Goal: Task Accomplishment & Management: Use online tool/utility

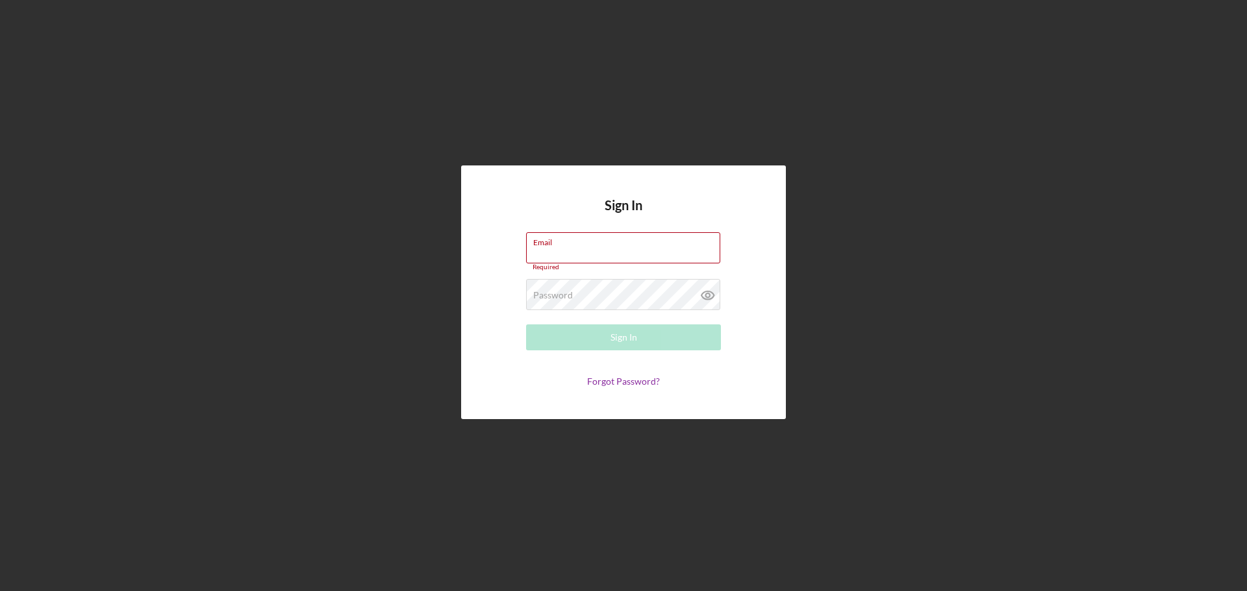
type input "[EMAIL_ADDRESS][DOMAIN_NAME]"
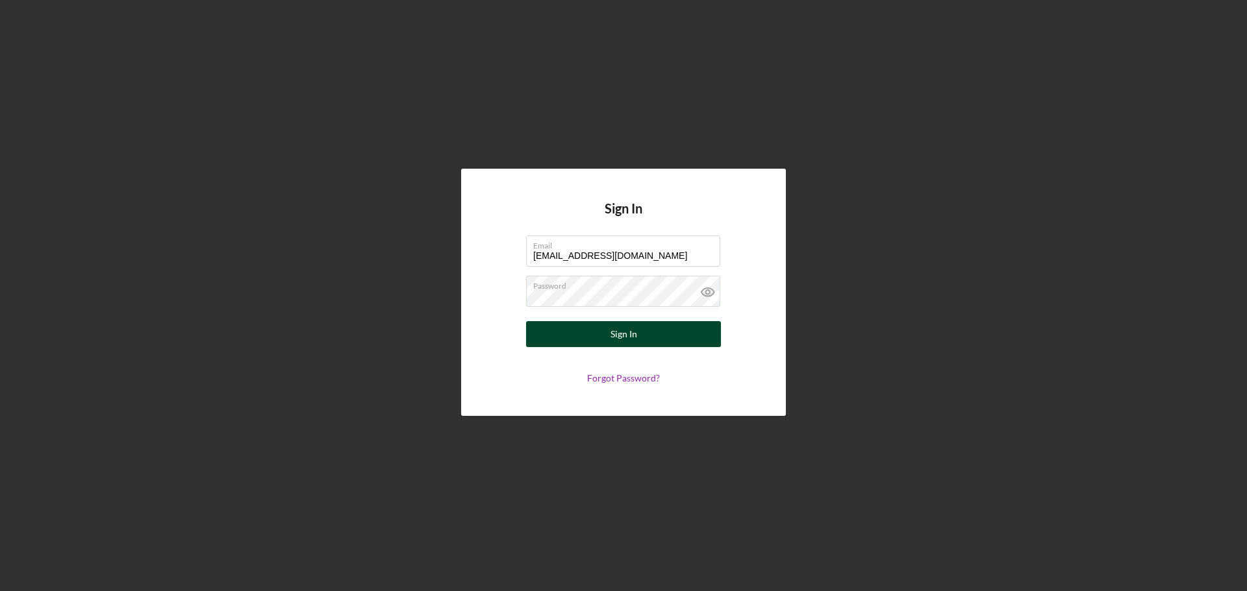
click at [618, 336] on div "Sign In" at bounding box center [623, 334] width 27 height 26
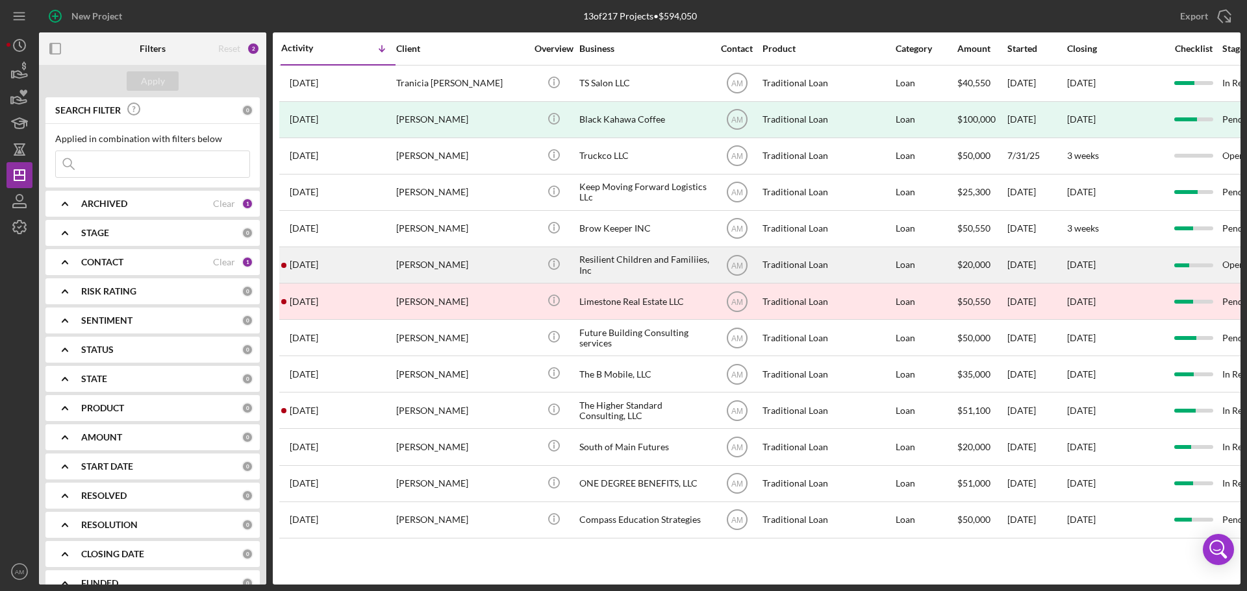
click at [604, 262] on div "Resilient Children and Familiies, Inc" at bounding box center [644, 265] width 130 height 34
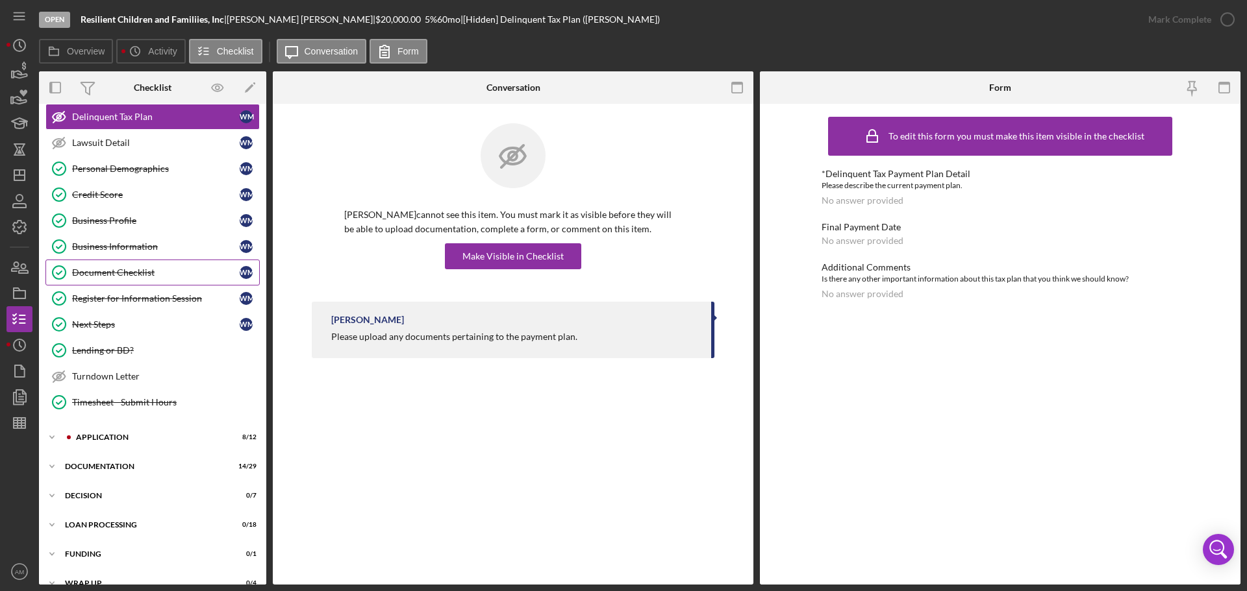
scroll to position [130, 0]
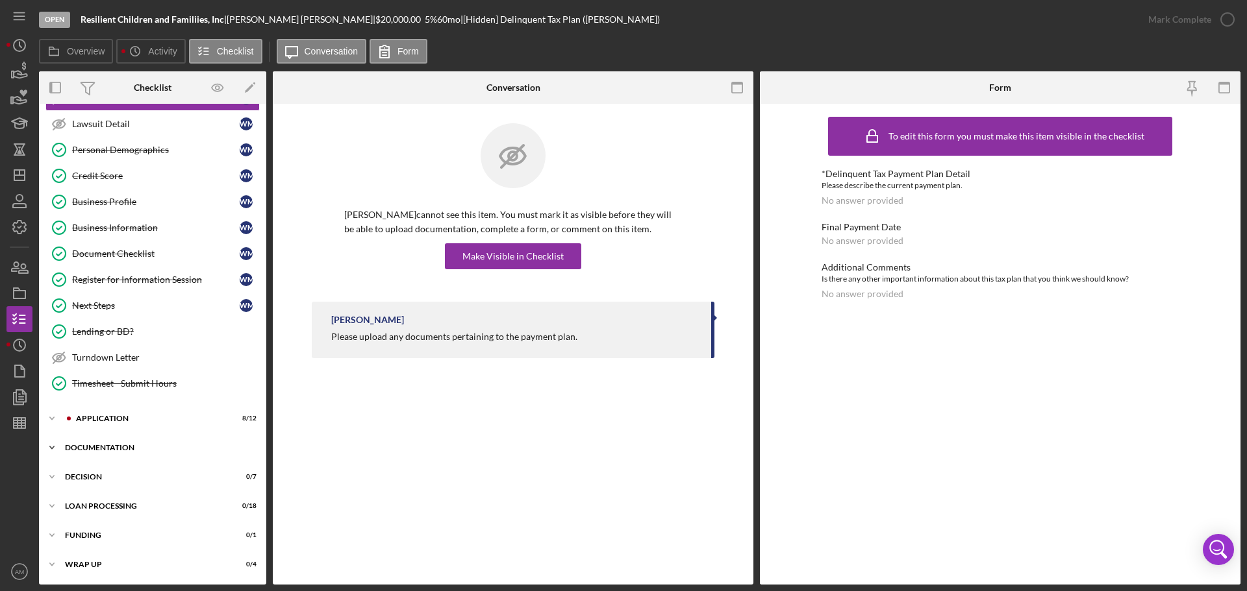
click at [112, 445] on div "Documentation" at bounding box center [157, 448] width 185 height 8
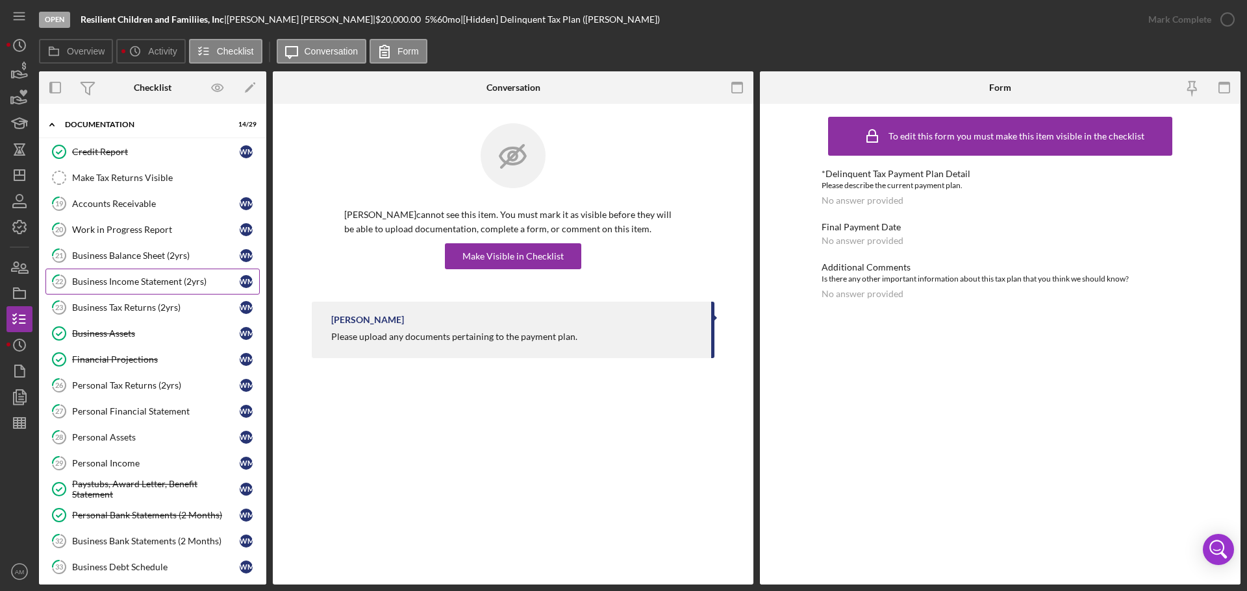
scroll to position [454, 0]
click at [124, 357] on div "Financial Projections" at bounding box center [156, 358] width 168 height 10
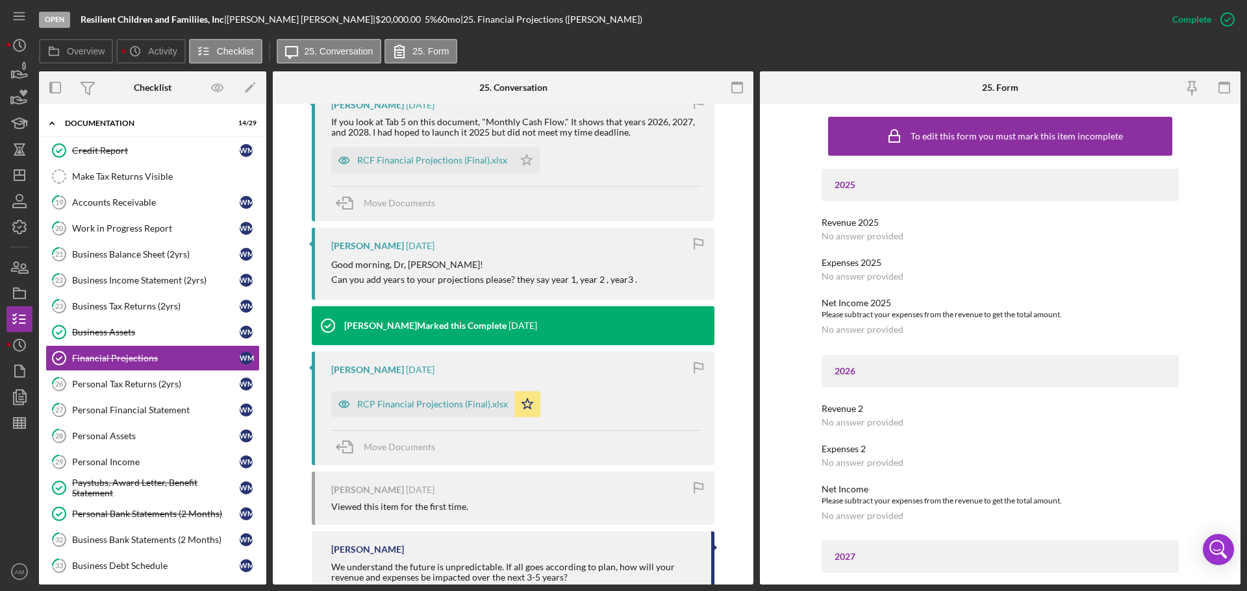
scroll to position [519, 0]
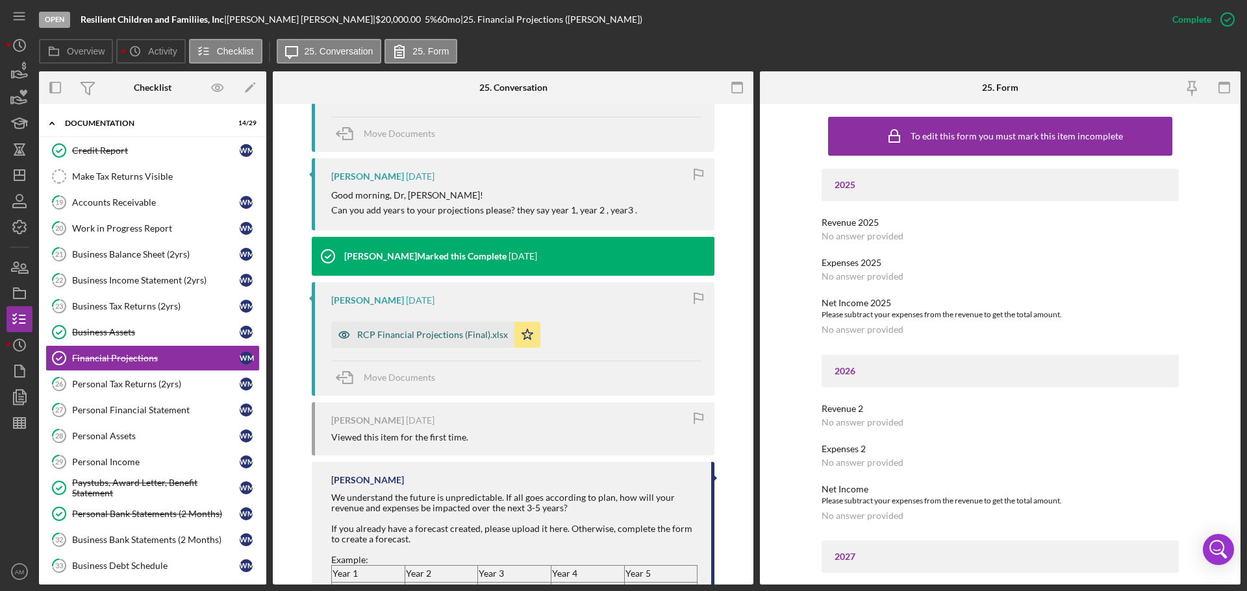
click at [451, 336] on div "RCP Financial Projections (Final).xlsx" at bounding box center [432, 335] width 151 height 10
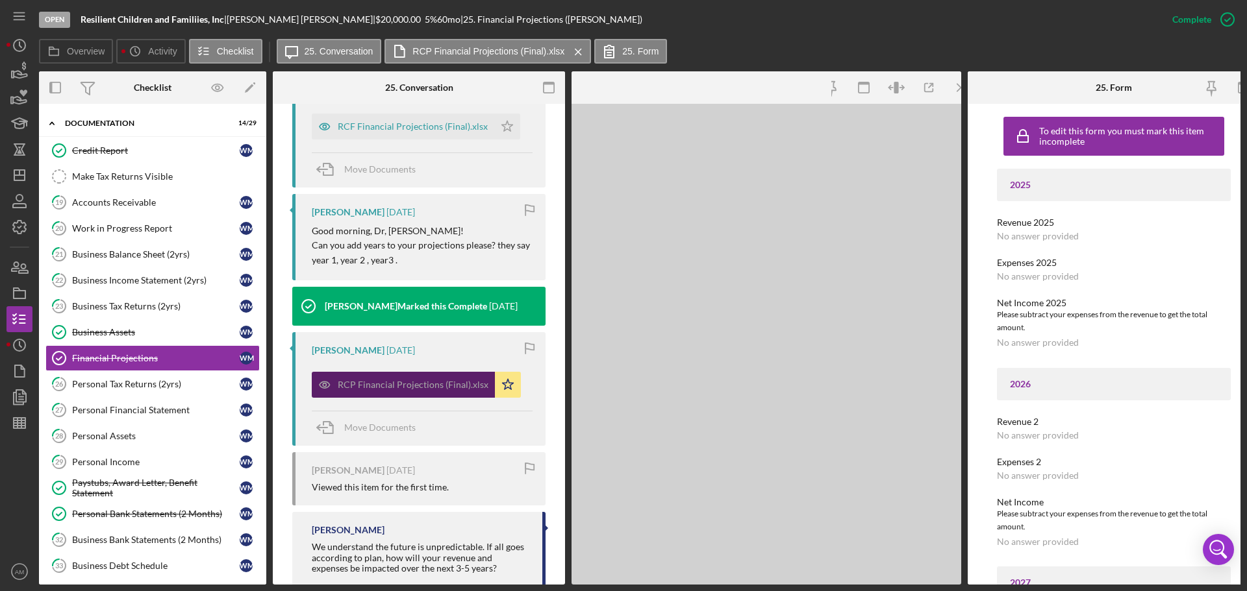
scroll to position [555, 0]
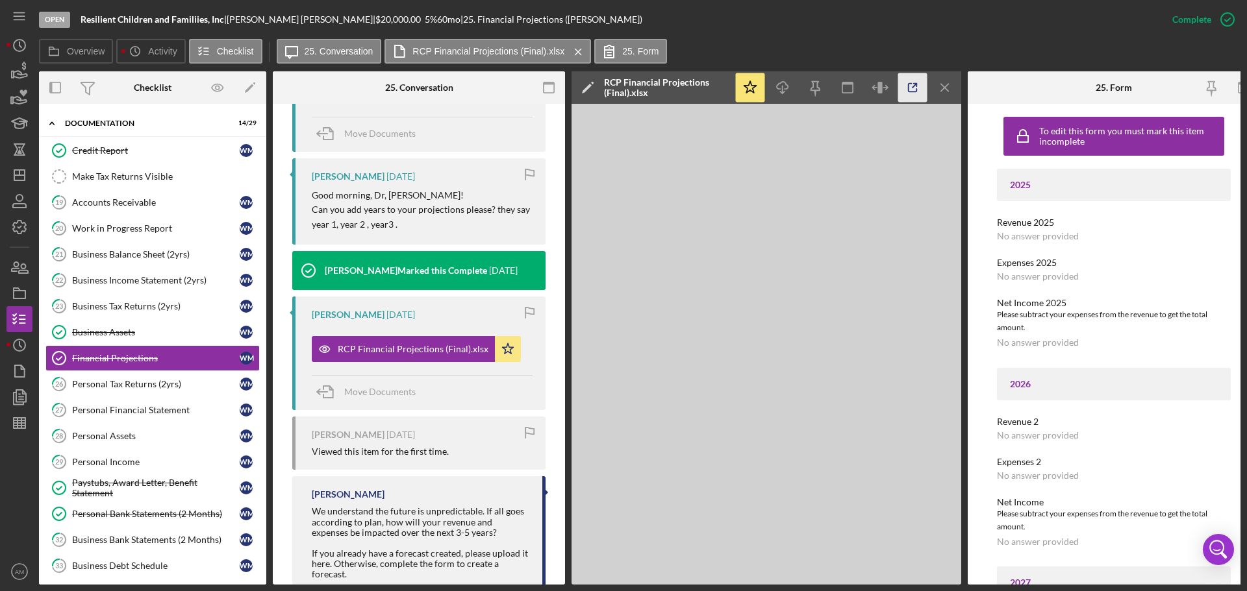
click at [913, 85] on icon "button" at bounding box center [912, 87] width 29 height 29
